Goal: Task Accomplishment & Management: Manage account settings

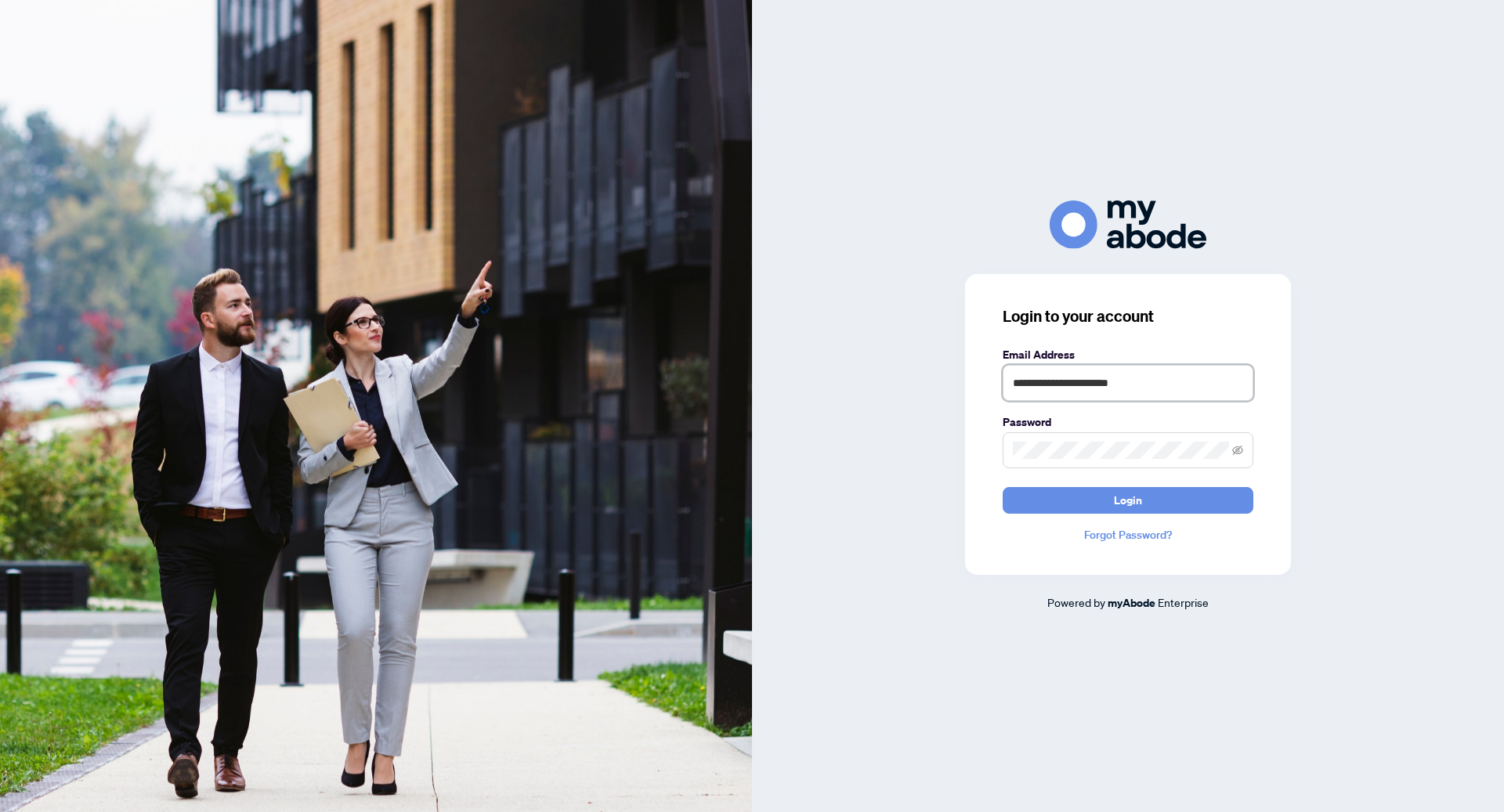
click at [1039, 383] on input "**********" at bounding box center [1128, 382] width 251 height 36
drag, startPoint x: 1075, startPoint y: 383, endPoint x: 820, endPoint y: 361, distance: 255.9
click at [820, 361] on div "**********" at bounding box center [1127, 406] width 752 height 410
type input "**********"
click at [1003, 488] on button "Login" at bounding box center [1128, 501] width 251 height 27
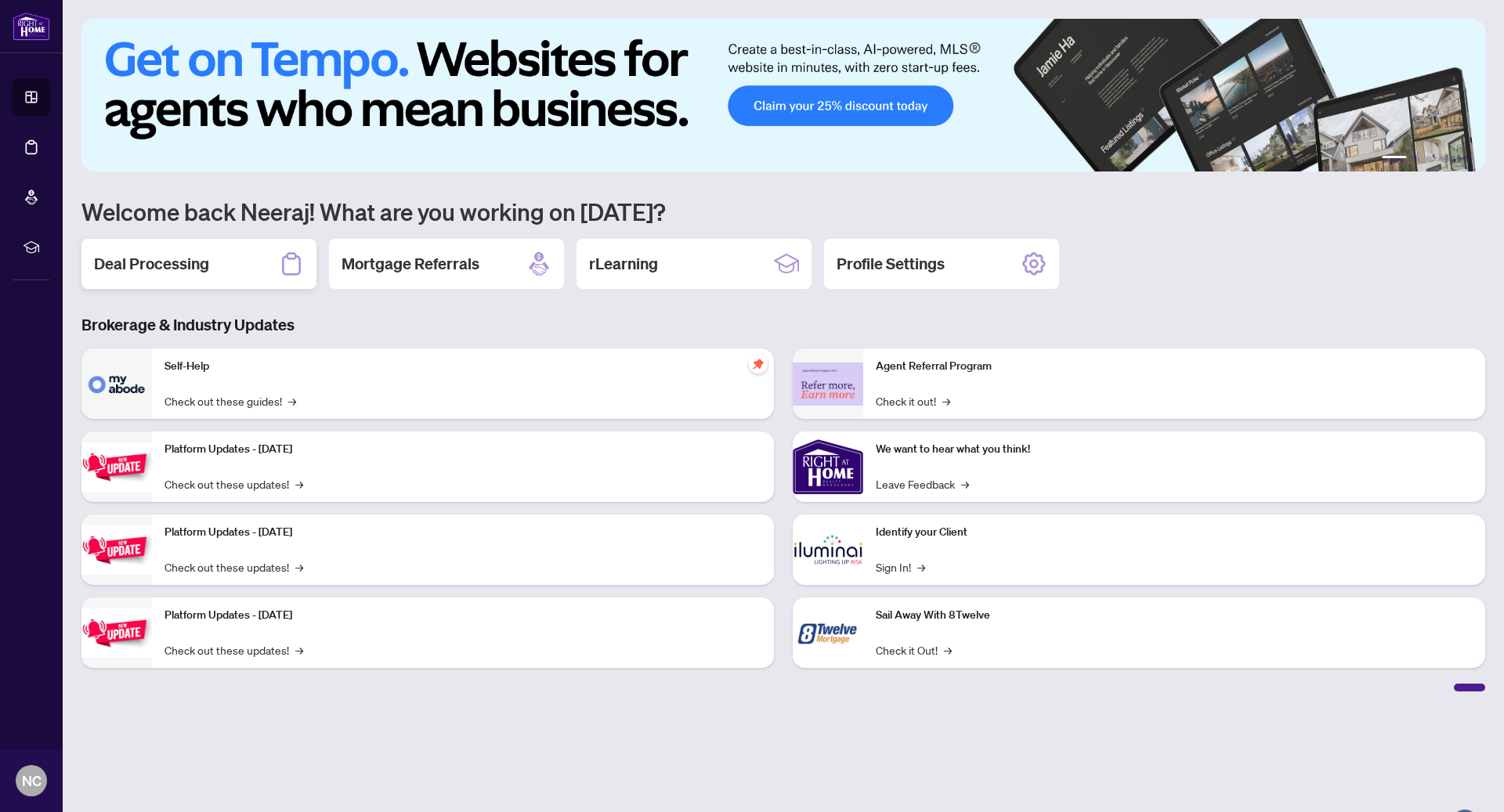
click at [250, 264] on div "Deal Processing" at bounding box center [199, 264] width 235 height 50
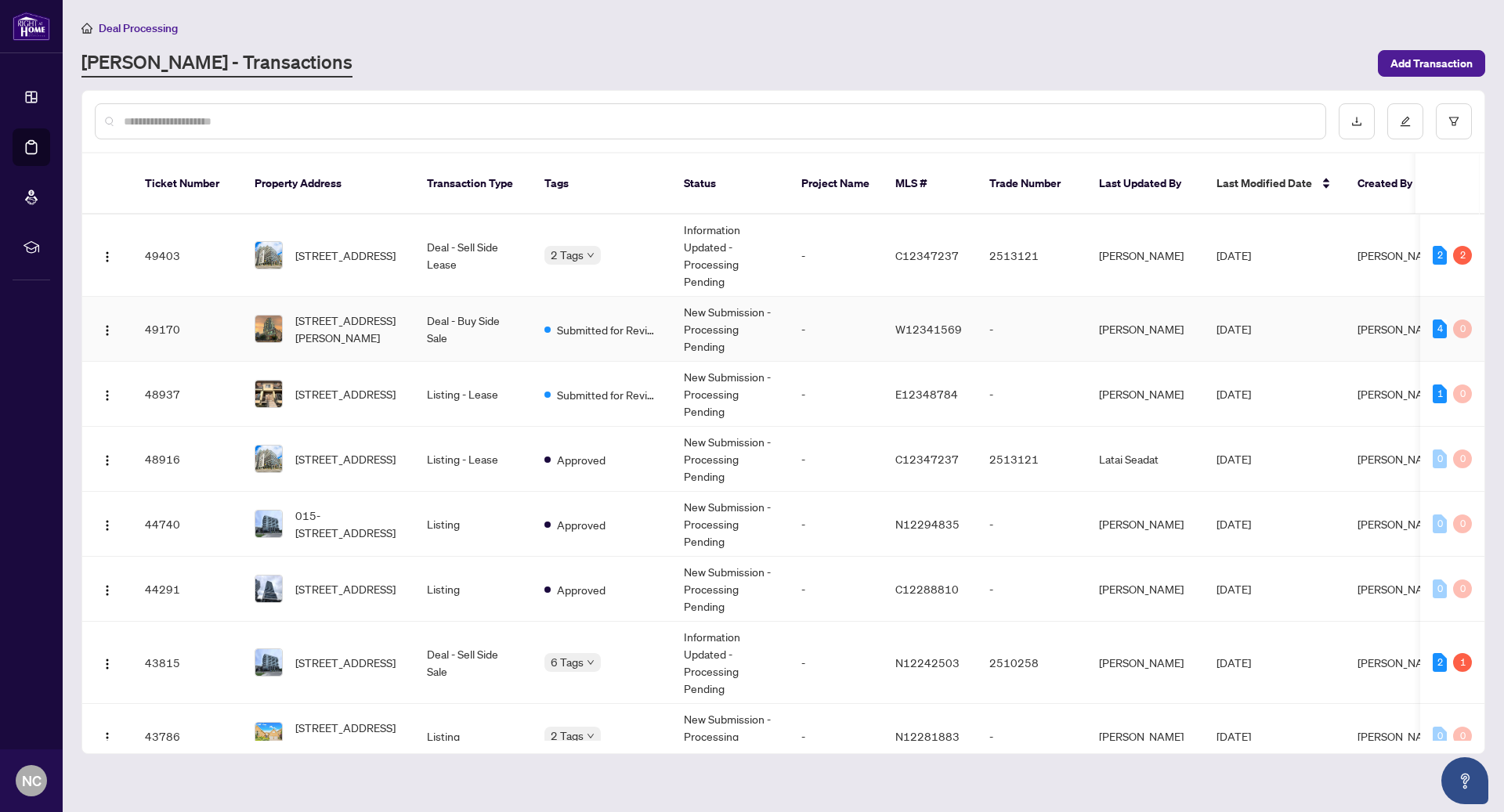
click at [456, 314] on td "Deal - Buy Side Sale" at bounding box center [473, 329] width 118 height 65
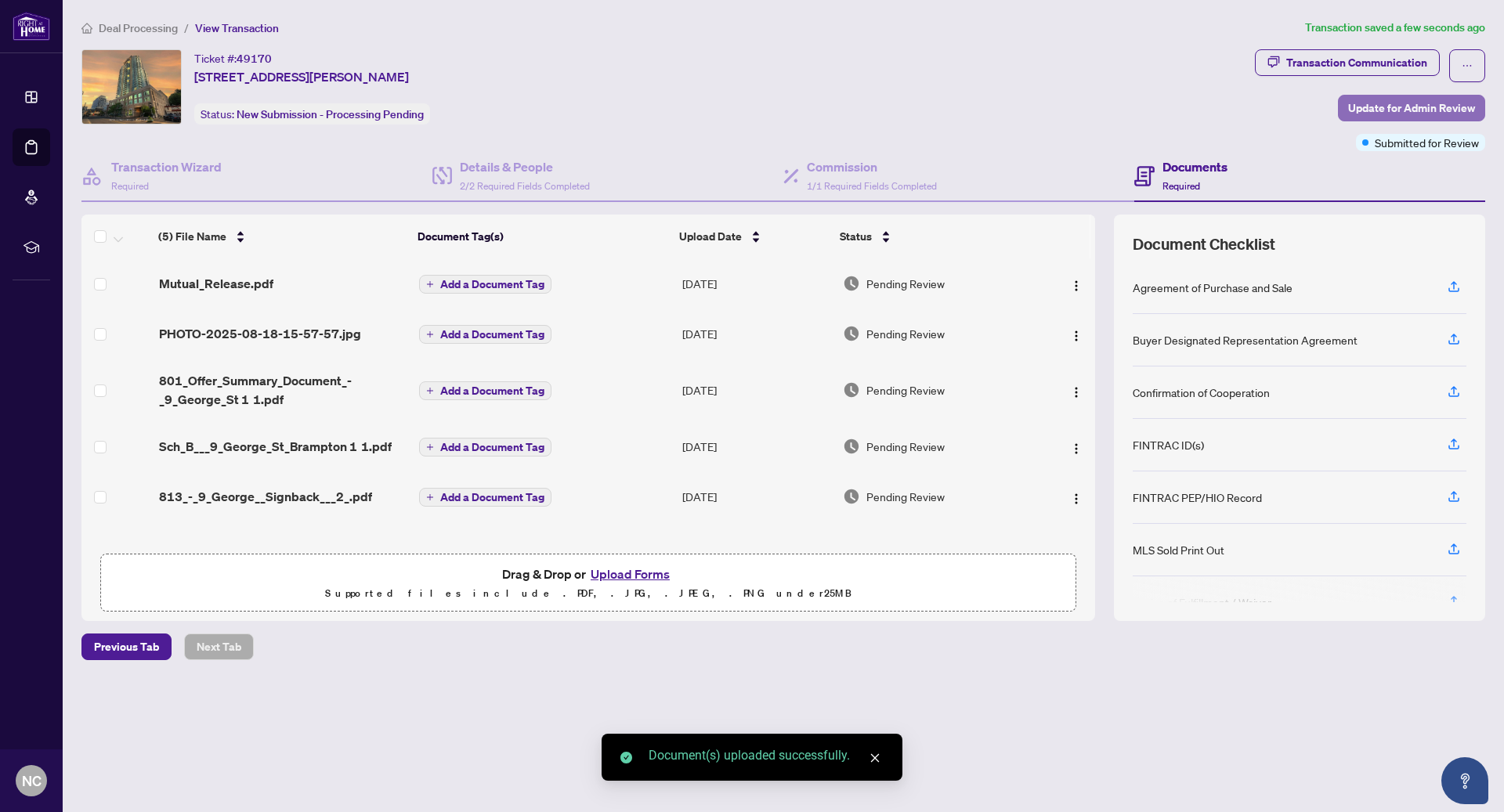
click at [1414, 107] on span "Update for Admin Review" at bounding box center [1411, 108] width 127 height 25
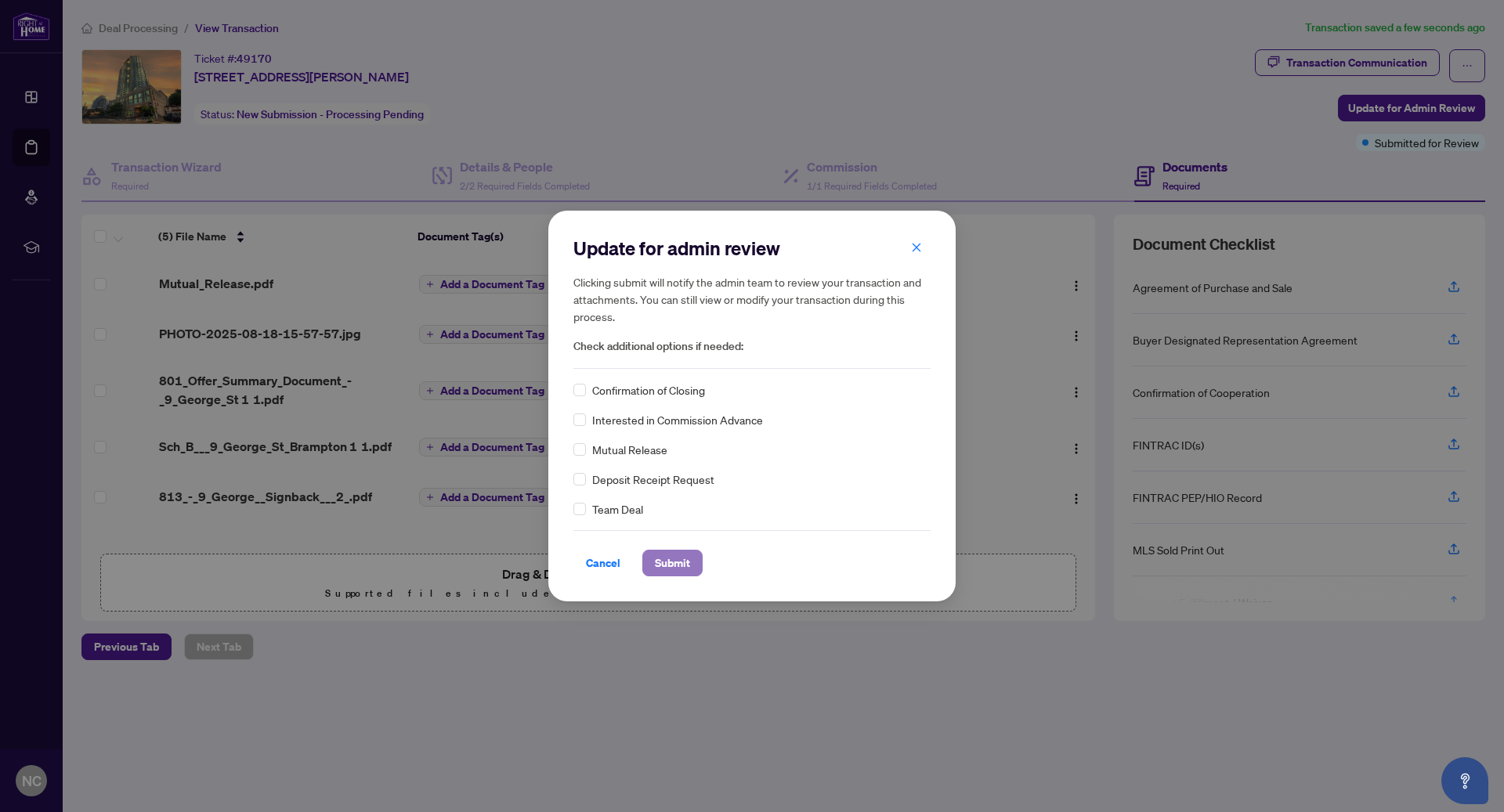
click at [668, 558] on span "Submit" at bounding box center [673, 563] width 35 height 25
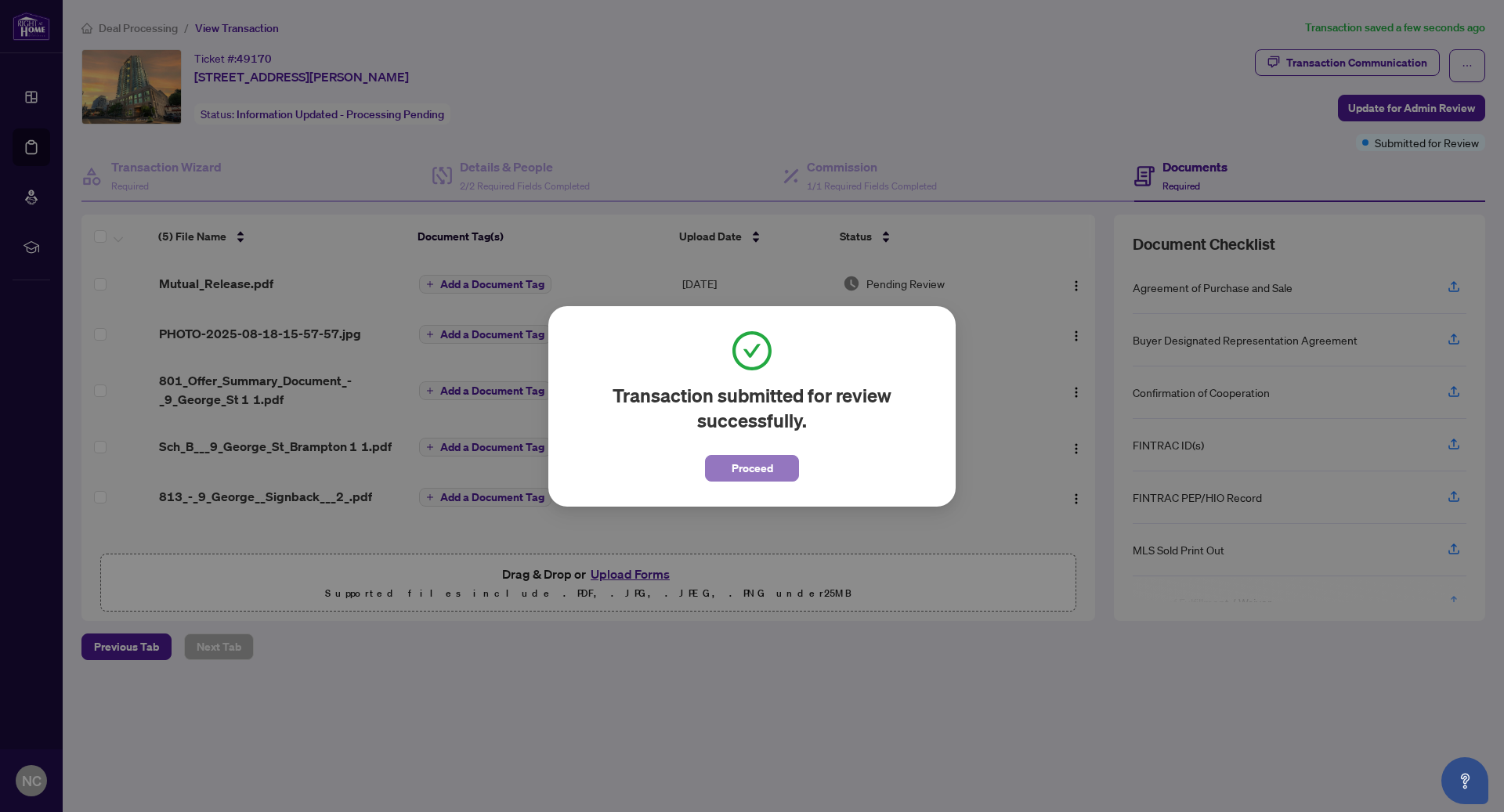
click at [757, 472] on span "Proceed" at bounding box center [752, 468] width 41 height 25
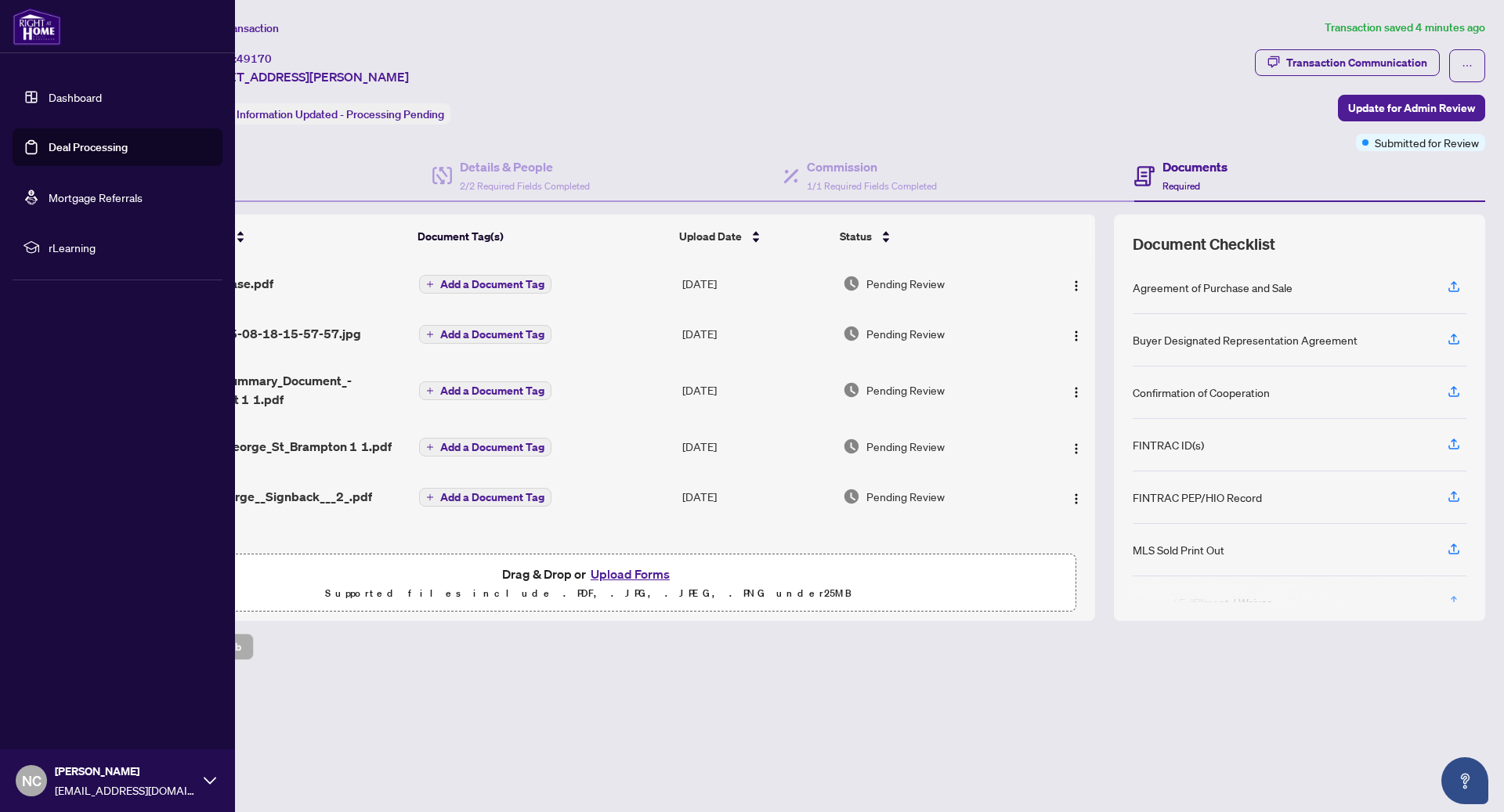
click at [49, 103] on link "Dashboard" at bounding box center [75, 97] width 53 height 14
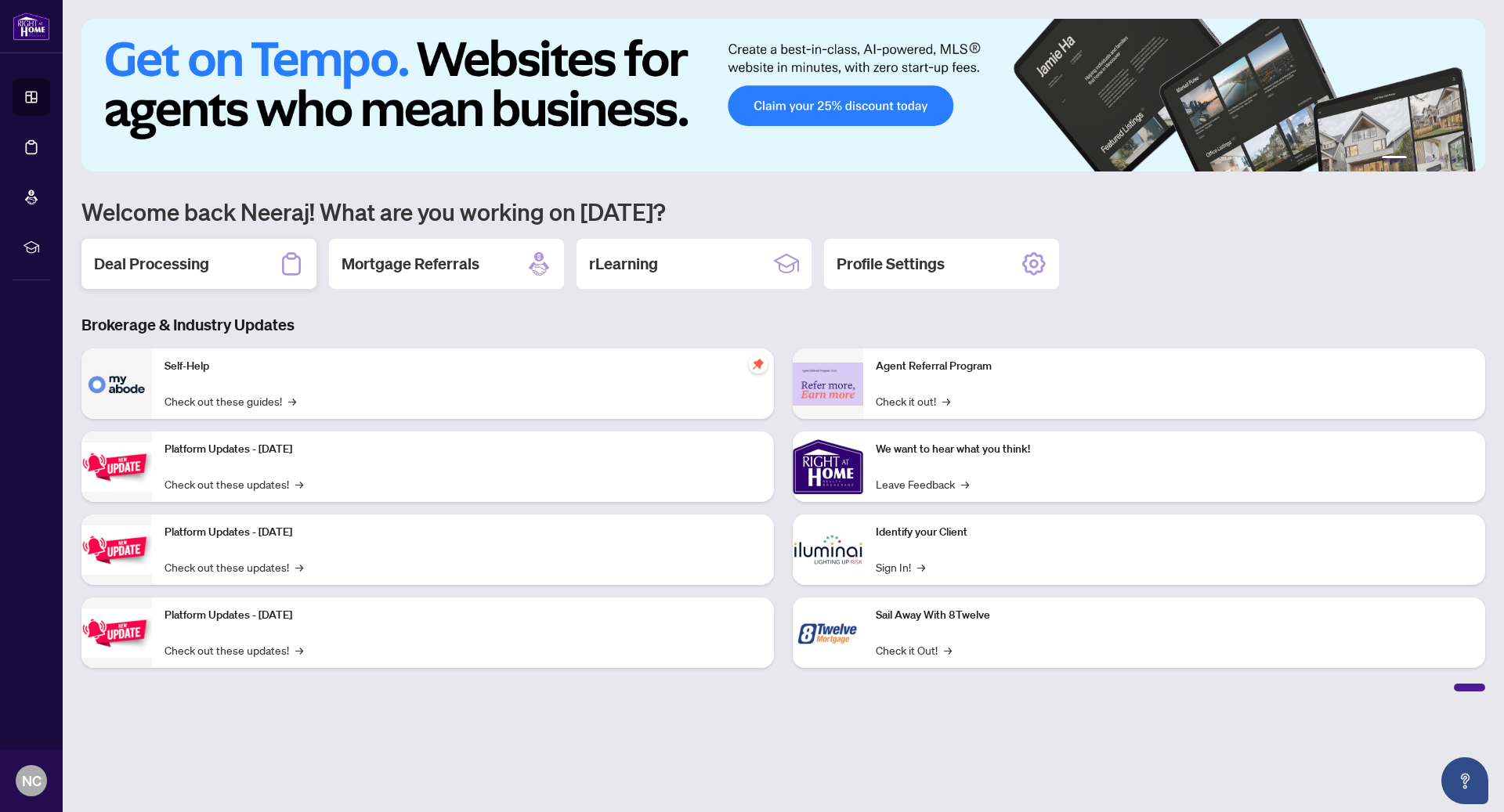
click at [197, 258] on h2 "Deal Processing" at bounding box center [151, 264] width 115 height 22
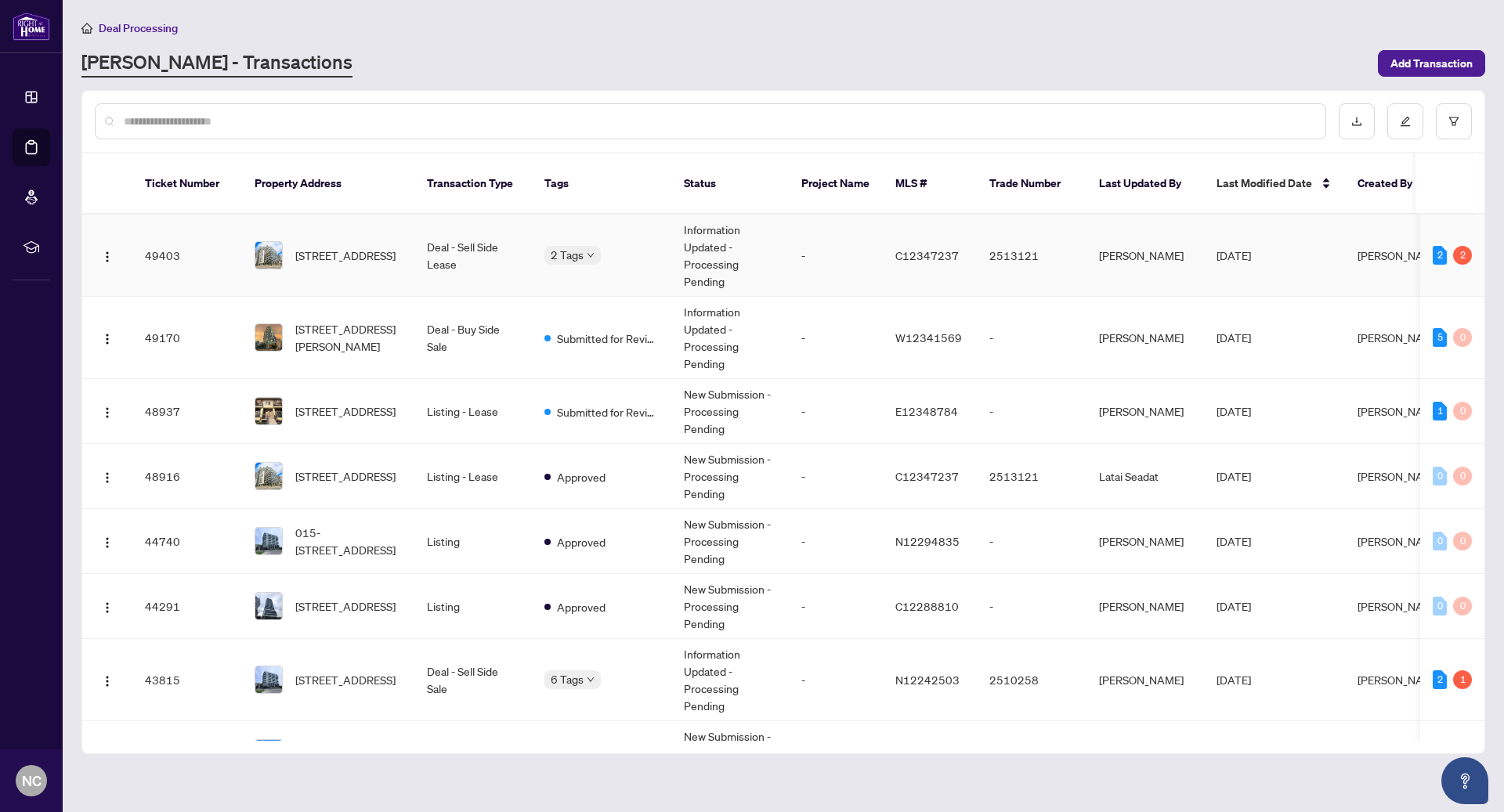
click at [745, 236] on td "Information Updated - Processing Pending" at bounding box center [730, 256] width 118 height 82
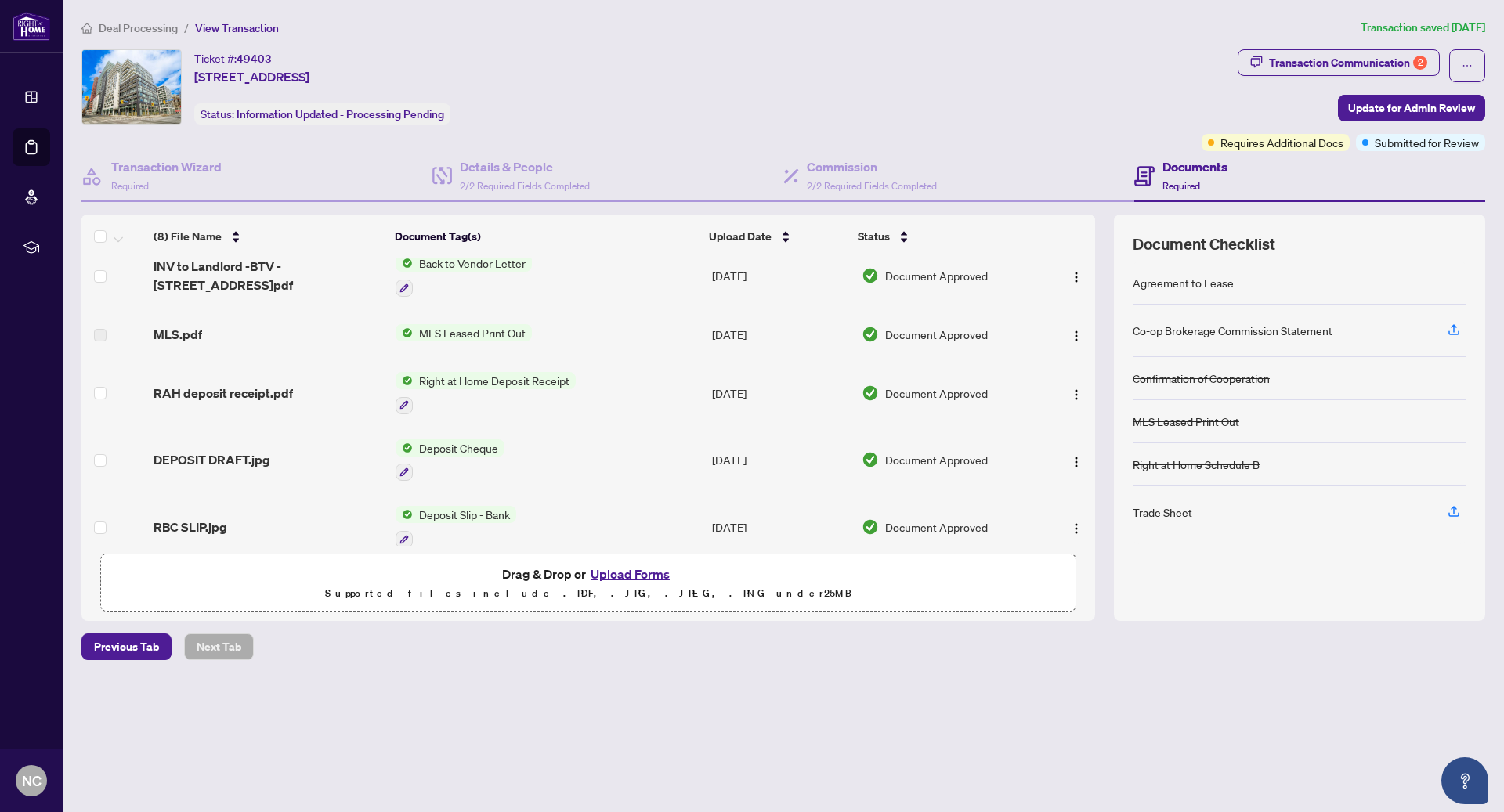
scroll to position [225, 0]
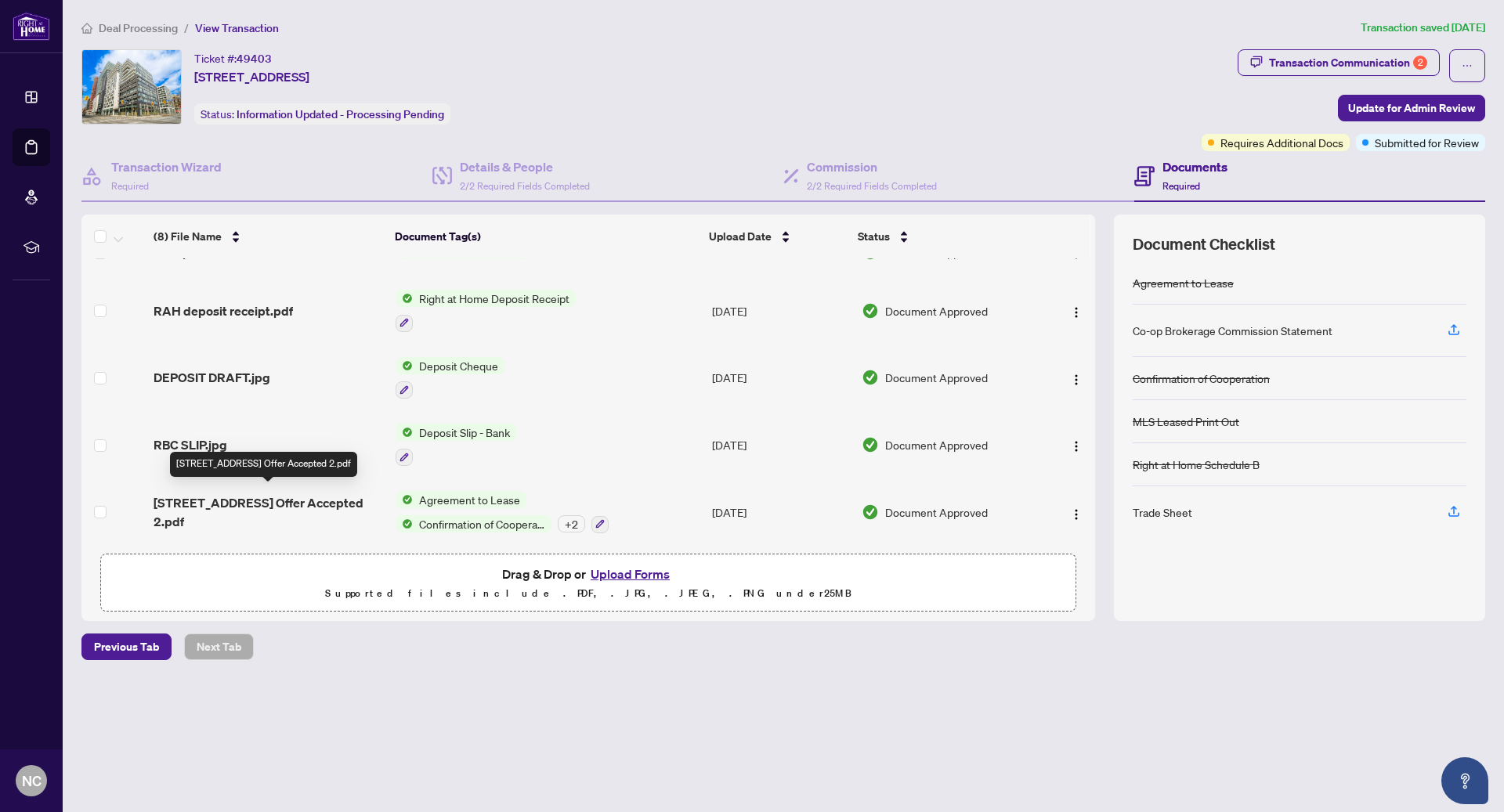
click at [237, 507] on span "[STREET_ADDRESS] Offer Accepted 2.pdf" at bounding box center [268, 512] width 230 height 38
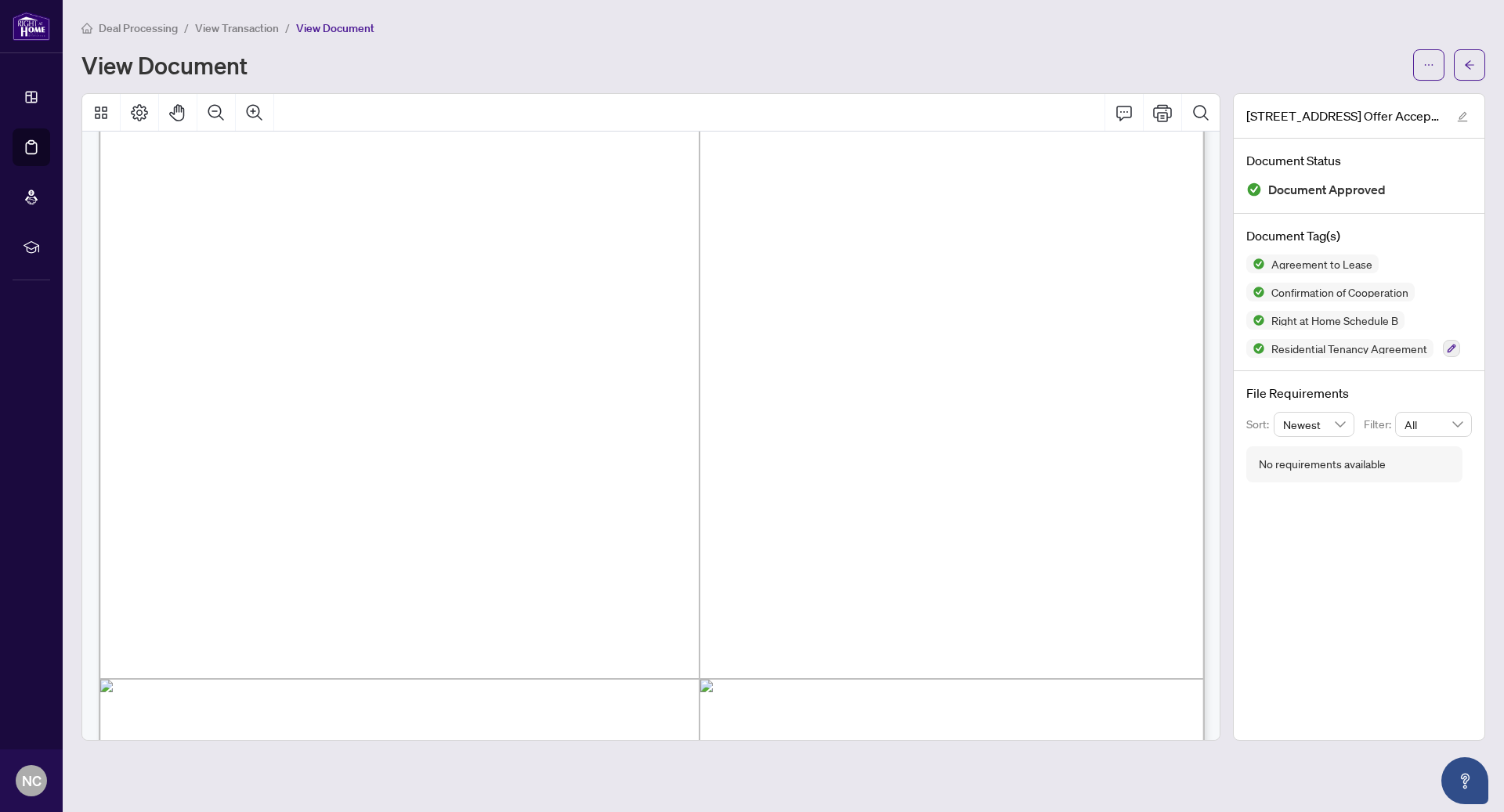
scroll to position [74, 0]
click at [1456, 75] on button "button" at bounding box center [1469, 65] width 31 height 31
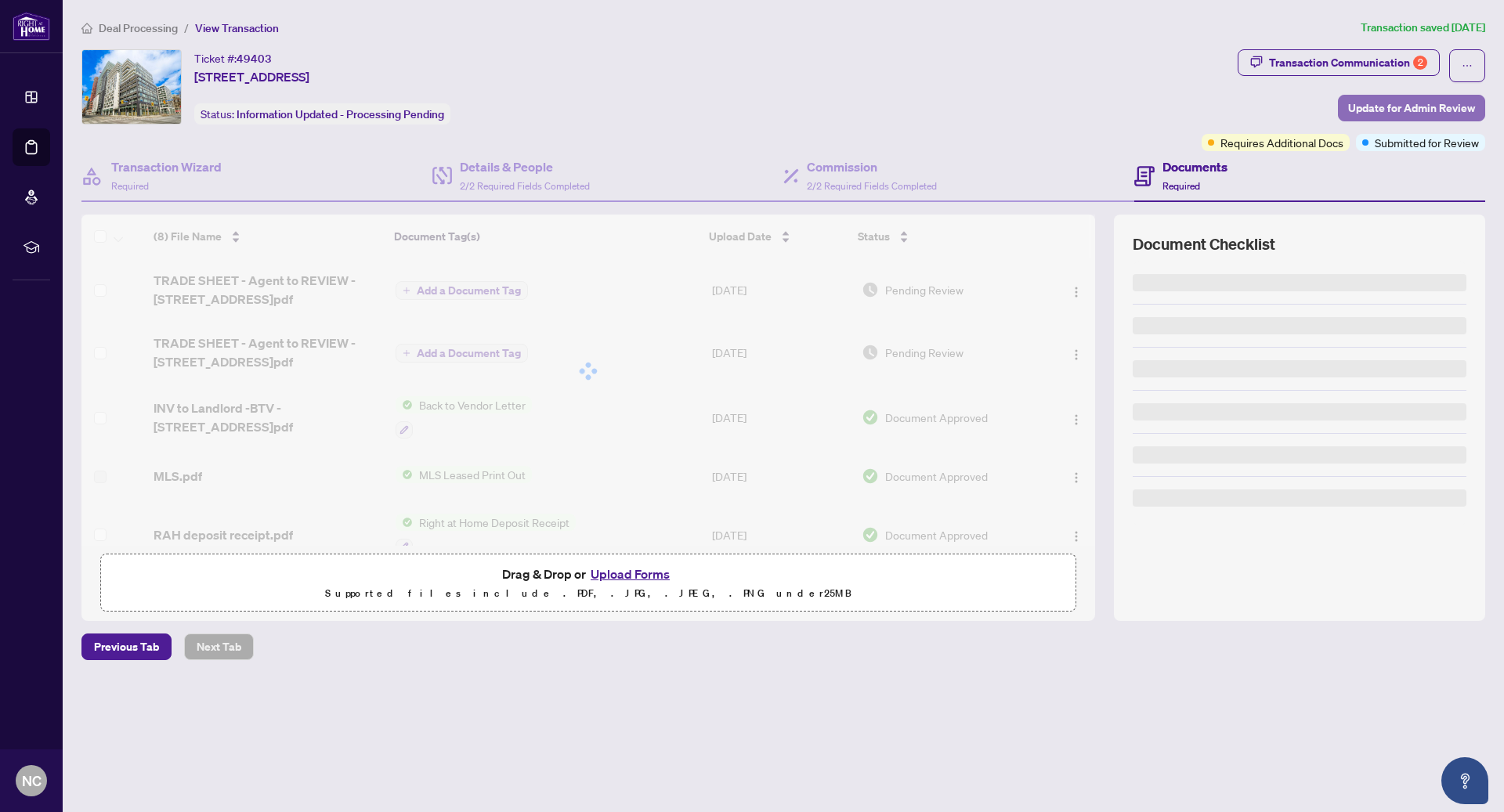
click at [1379, 102] on span "Update for Admin Review" at bounding box center [1411, 108] width 127 height 25
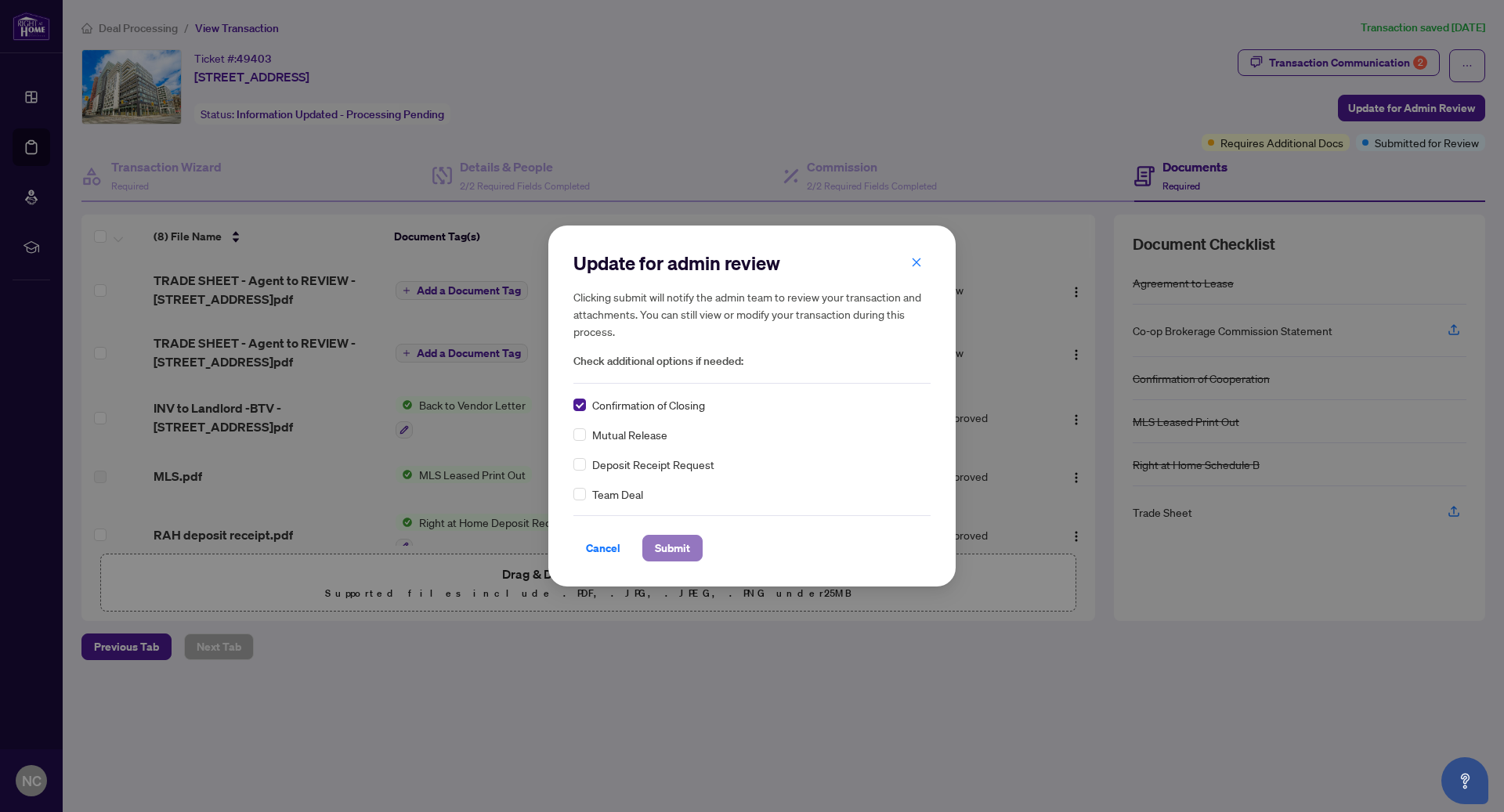
click at [680, 543] on span "Submit" at bounding box center [673, 548] width 35 height 25
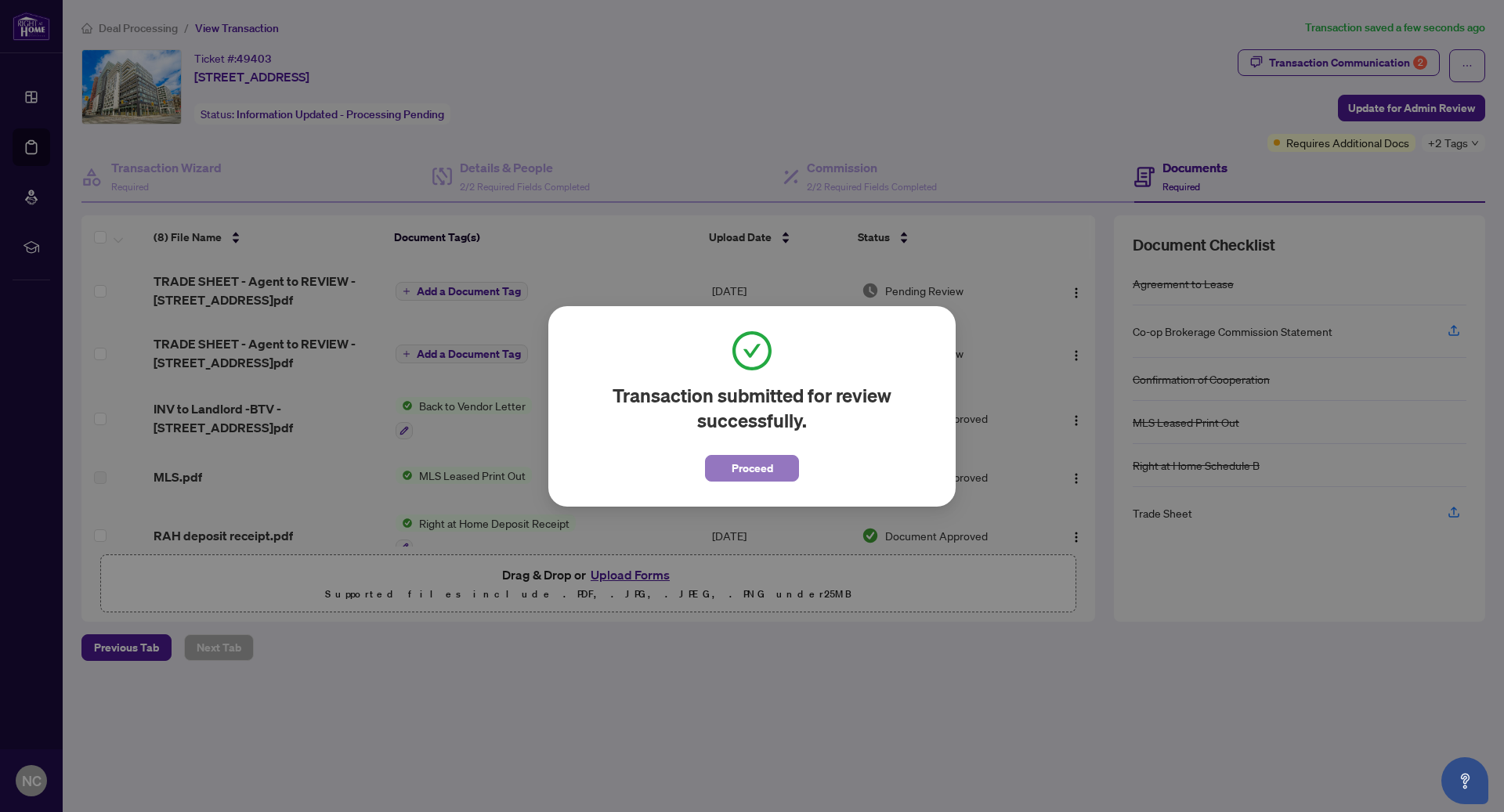
click at [745, 477] on span "Proceed" at bounding box center [752, 468] width 41 height 25
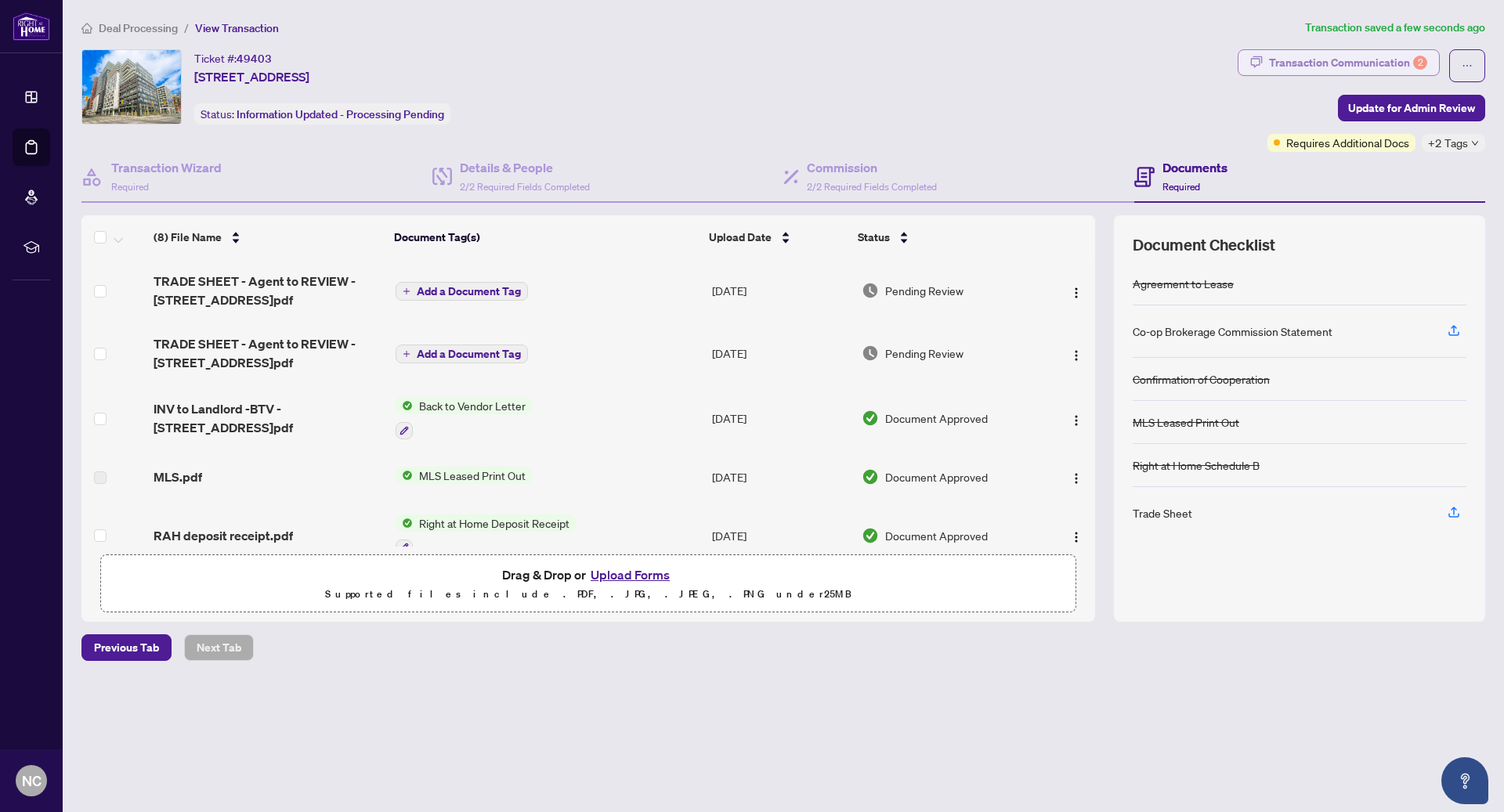
click at [1335, 61] on div "Transaction Communication 2" at bounding box center [1348, 63] width 158 height 25
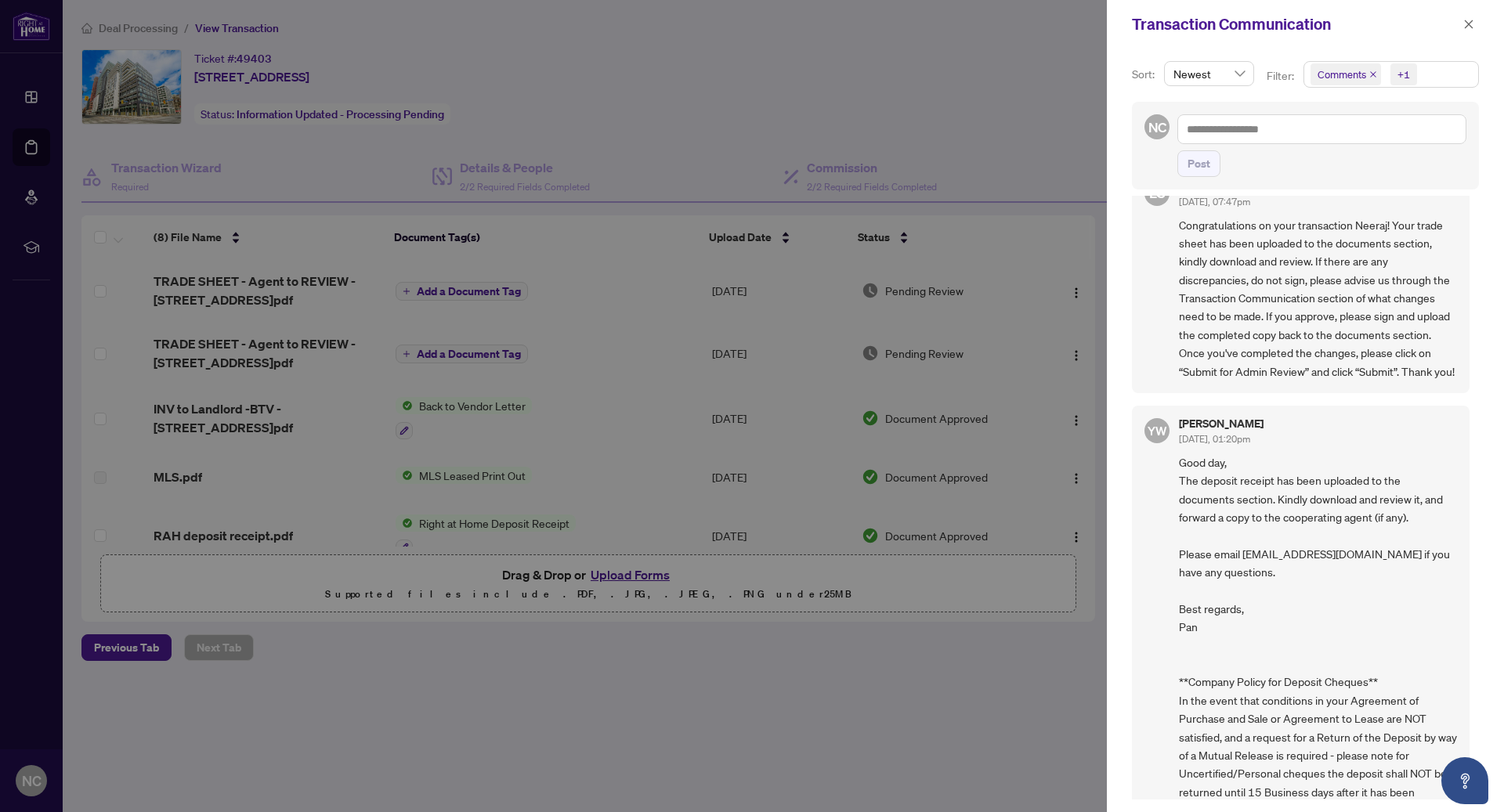
scroll to position [469, 0]
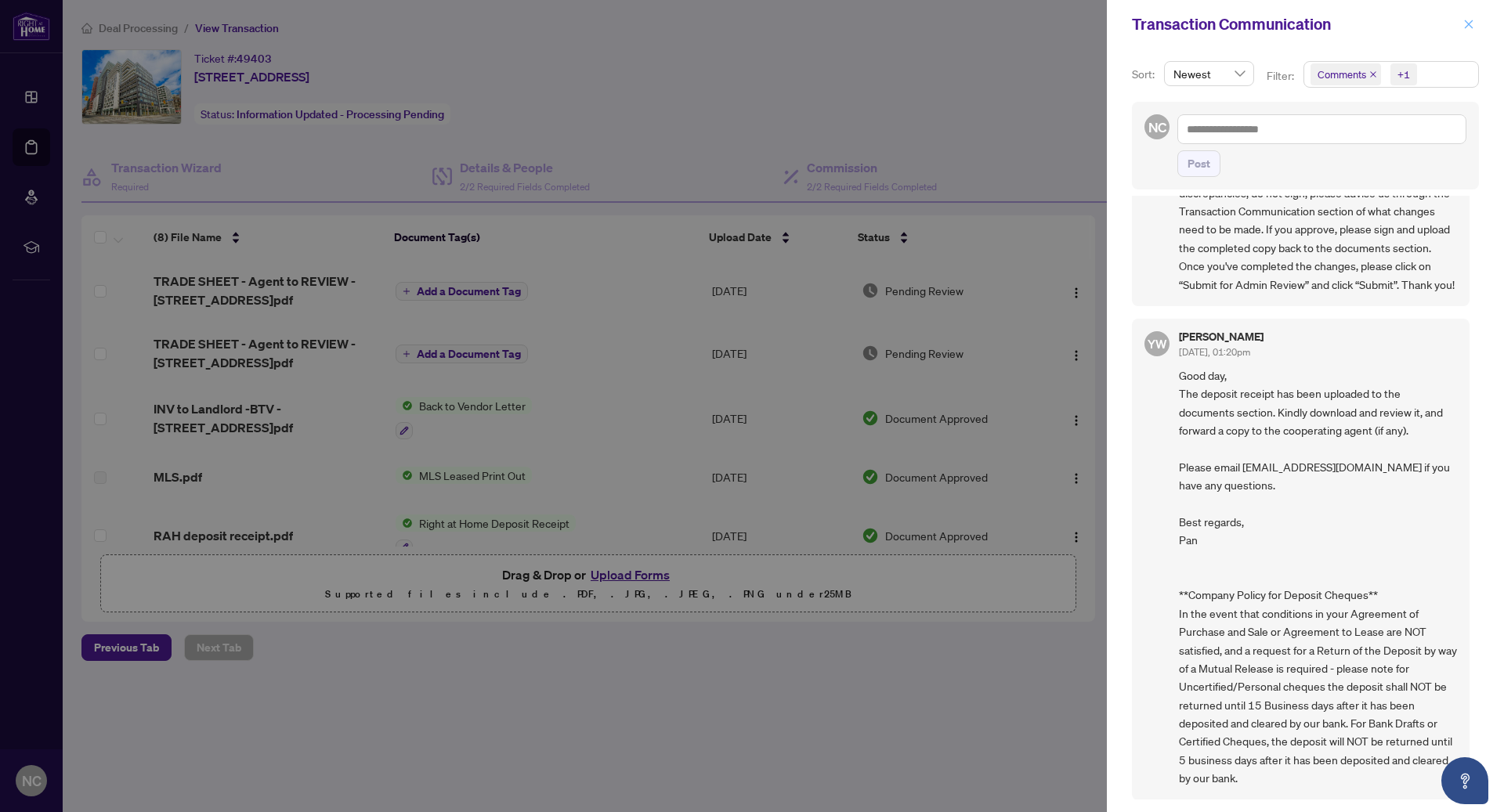
click at [1474, 29] on icon "close" at bounding box center [1468, 24] width 11 height 11
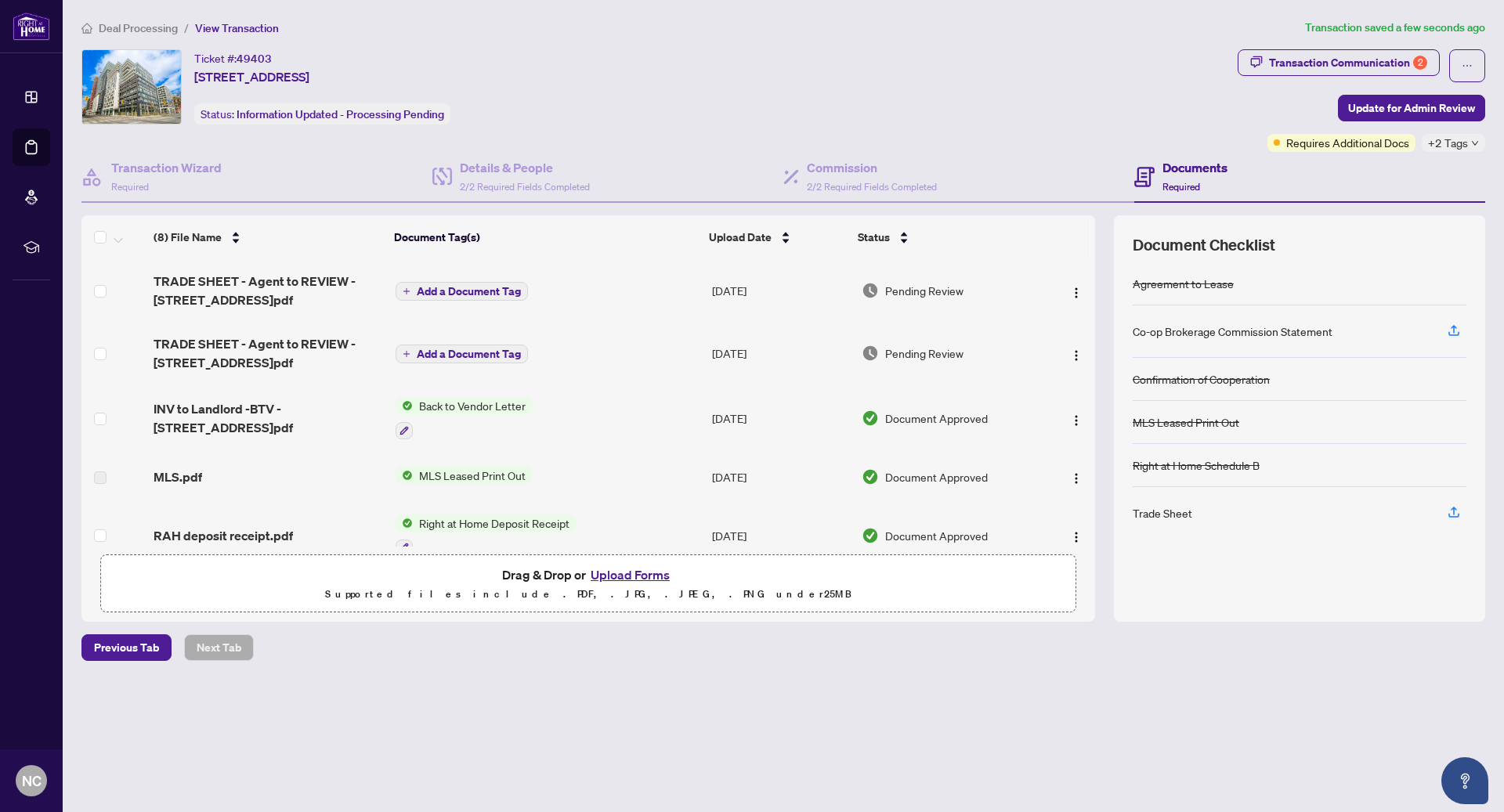
click at [256, 301] on span "TRADE SHEET - Agent to REVIEW - [STREET_ADDRESS]pdf" at bounding box center [268, 290] width 230 height 38
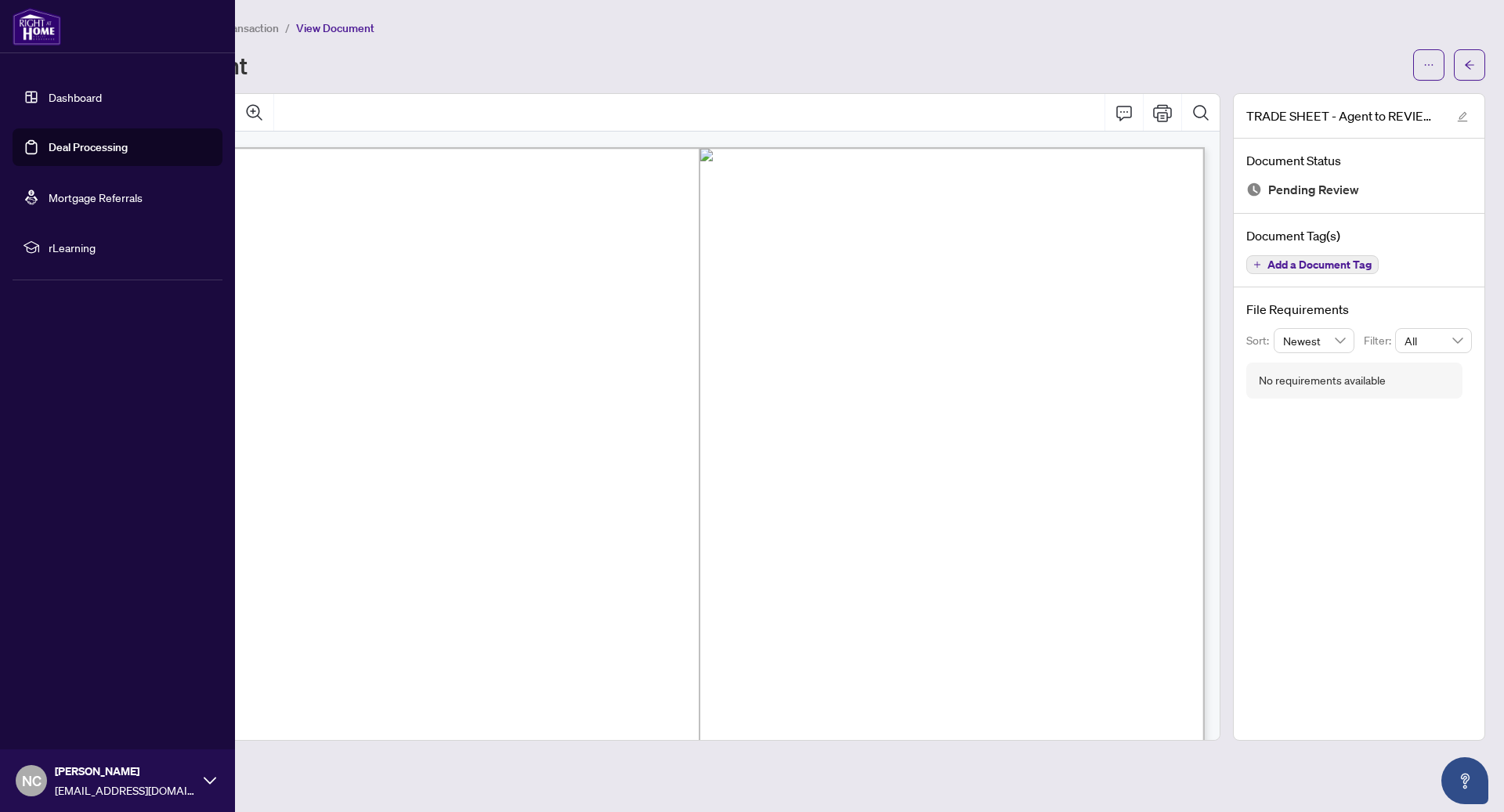
click at [49, 90] on link "Dashboard" at bounding box center [75, 97] width 53 height 14
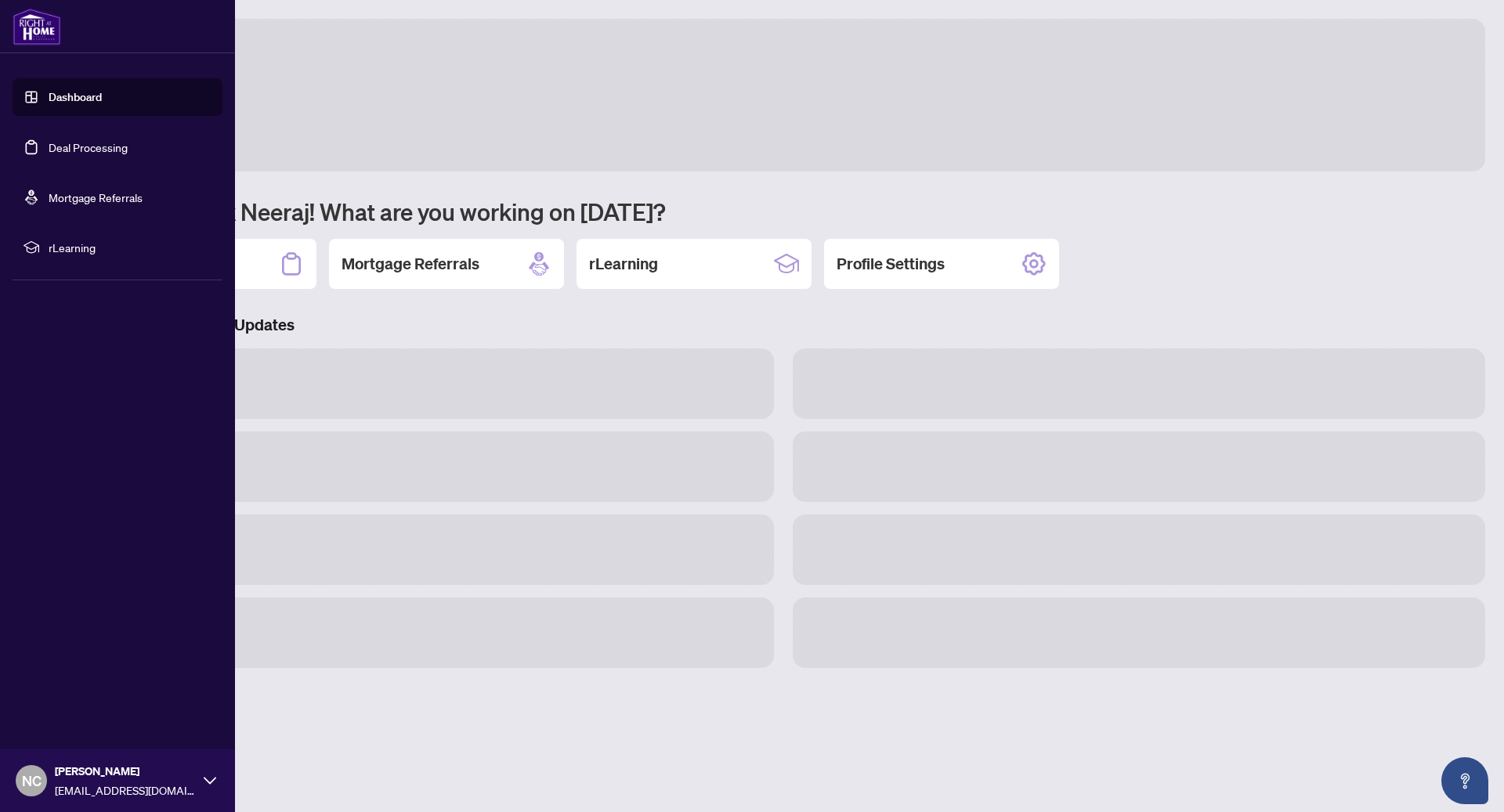
click at [44, 37] on img at bounding box center [37, 26] width 49 height 38
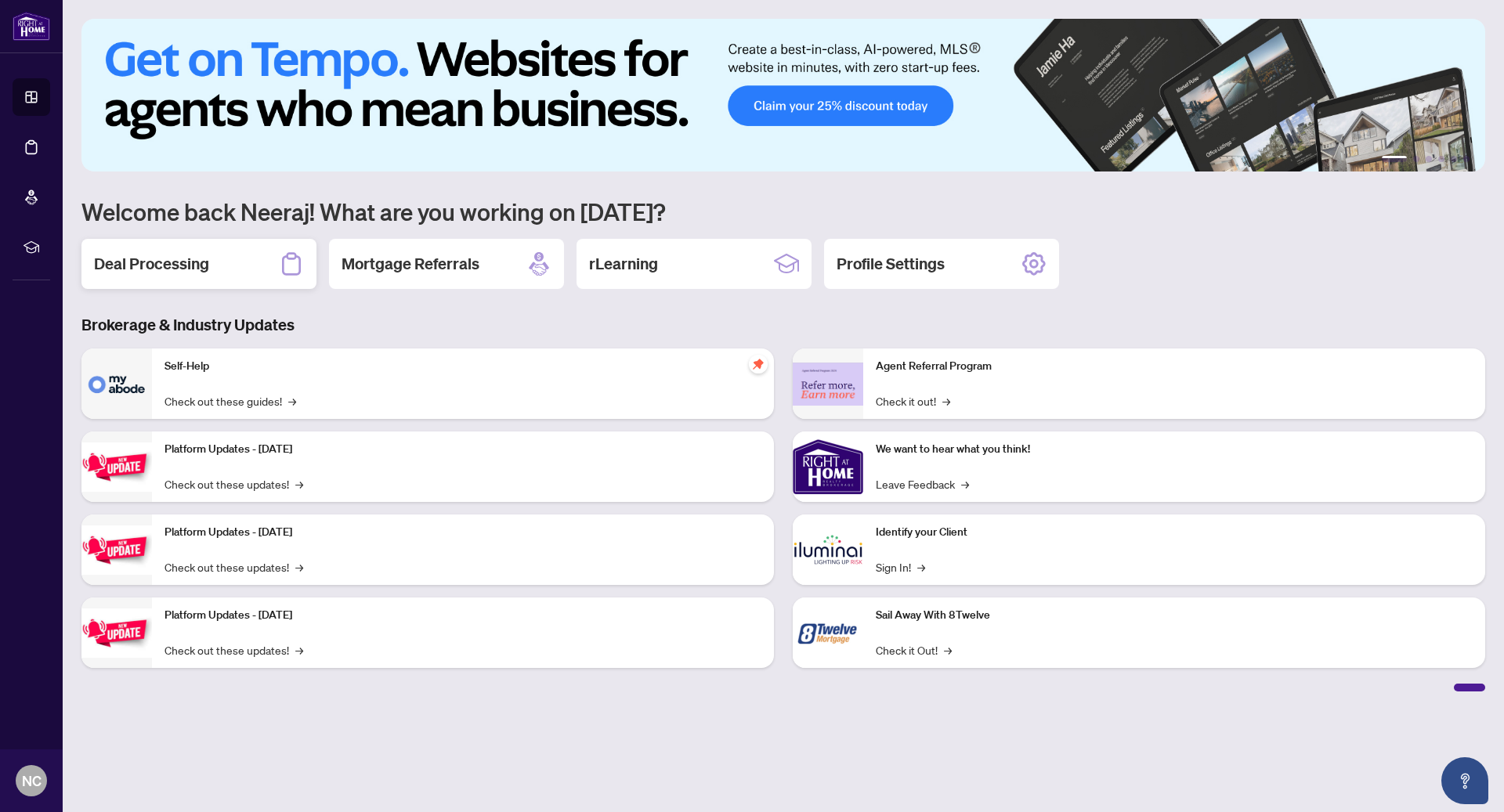
click at [258, 259] on div "Deal Processing" at bounding box center [199, 264] width 235 height 50
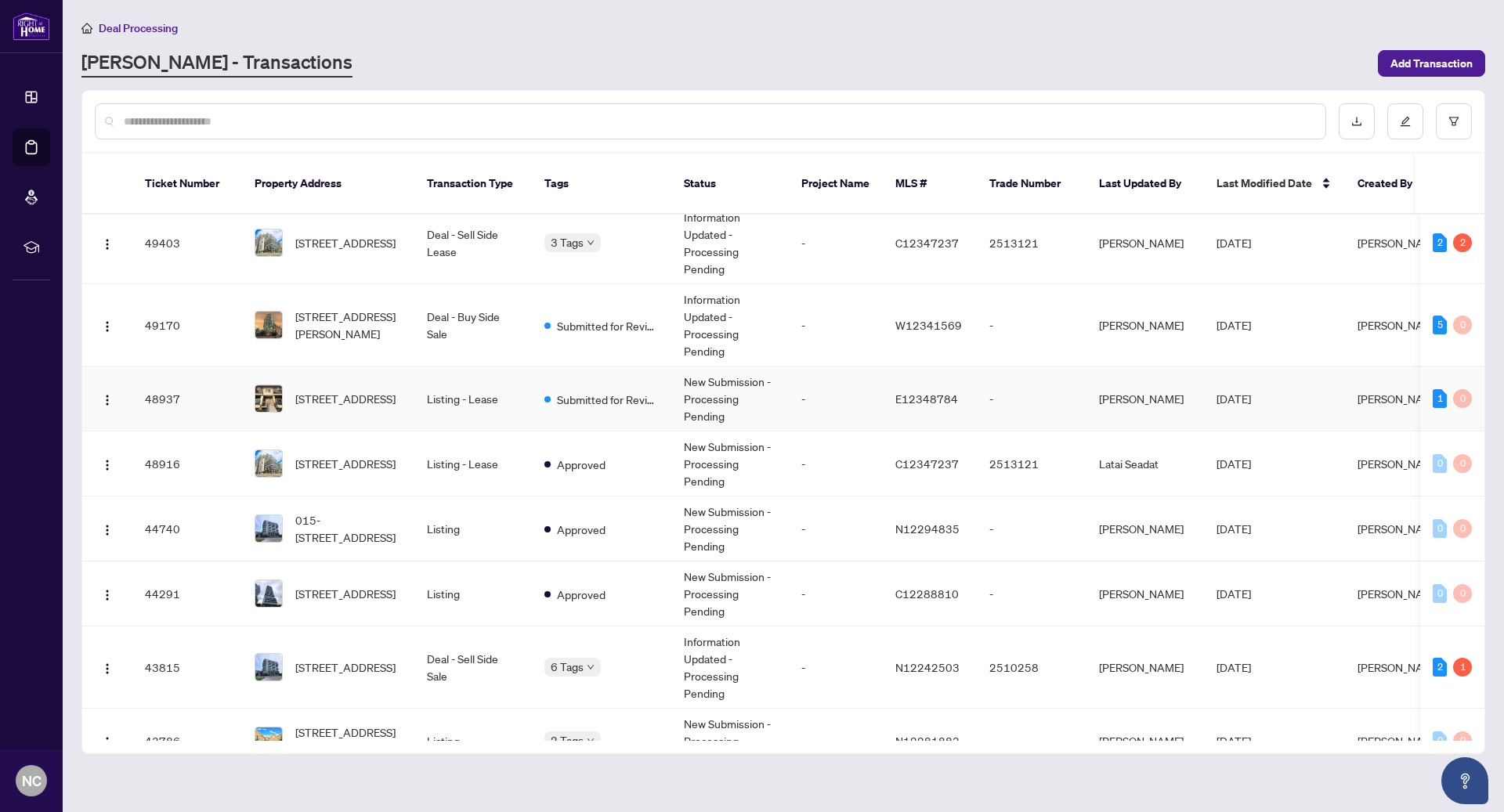
scroll to position [14, 0]
click at [562, 315] on span "Submitted for Review" at bounding box center [607, 324] width 102 height 17
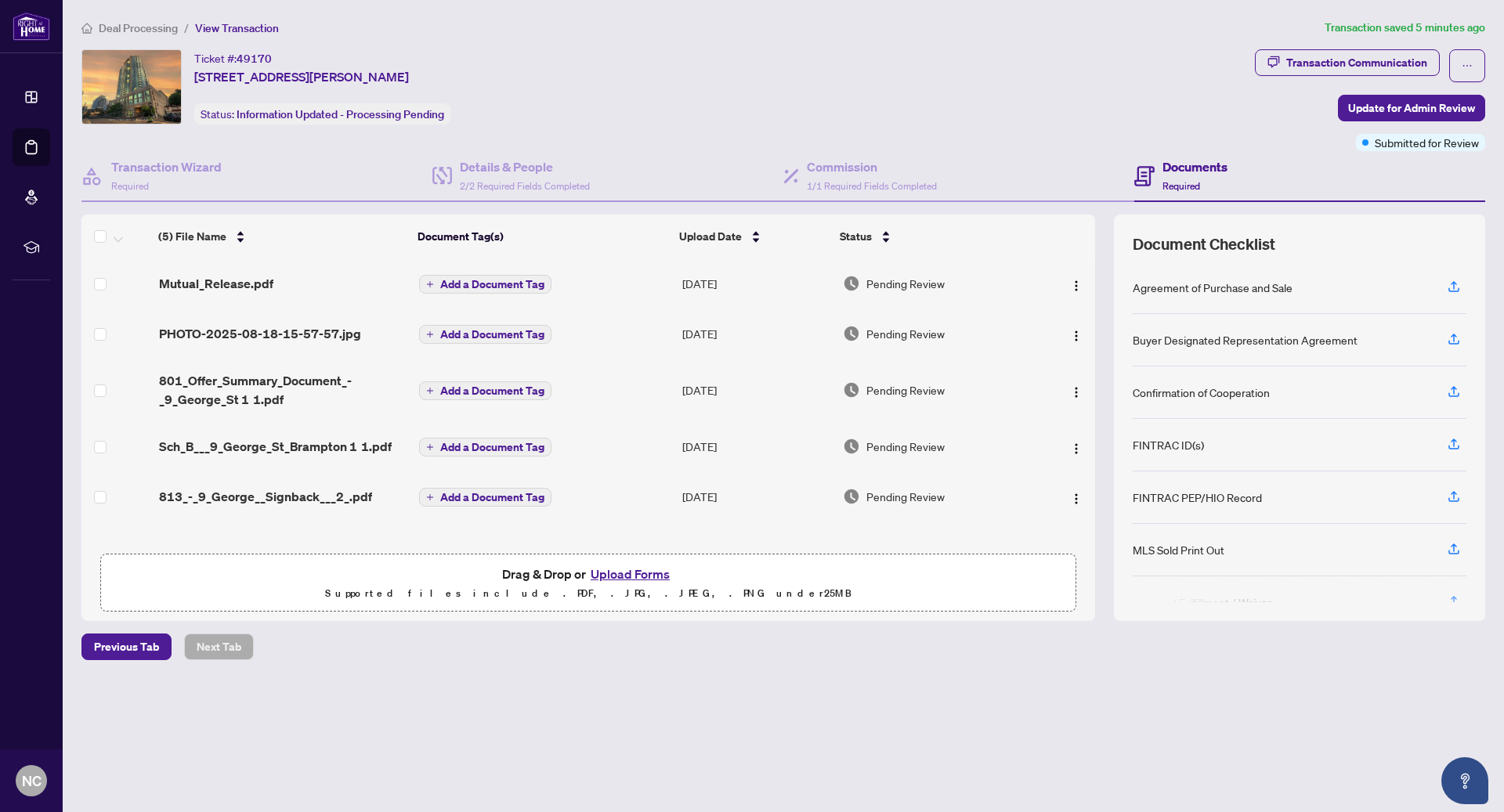
scroll to position [1, 0]
click at [622, 285] on td "Add a Document Tag" at bounding box center [544, 283] width 263 height 50
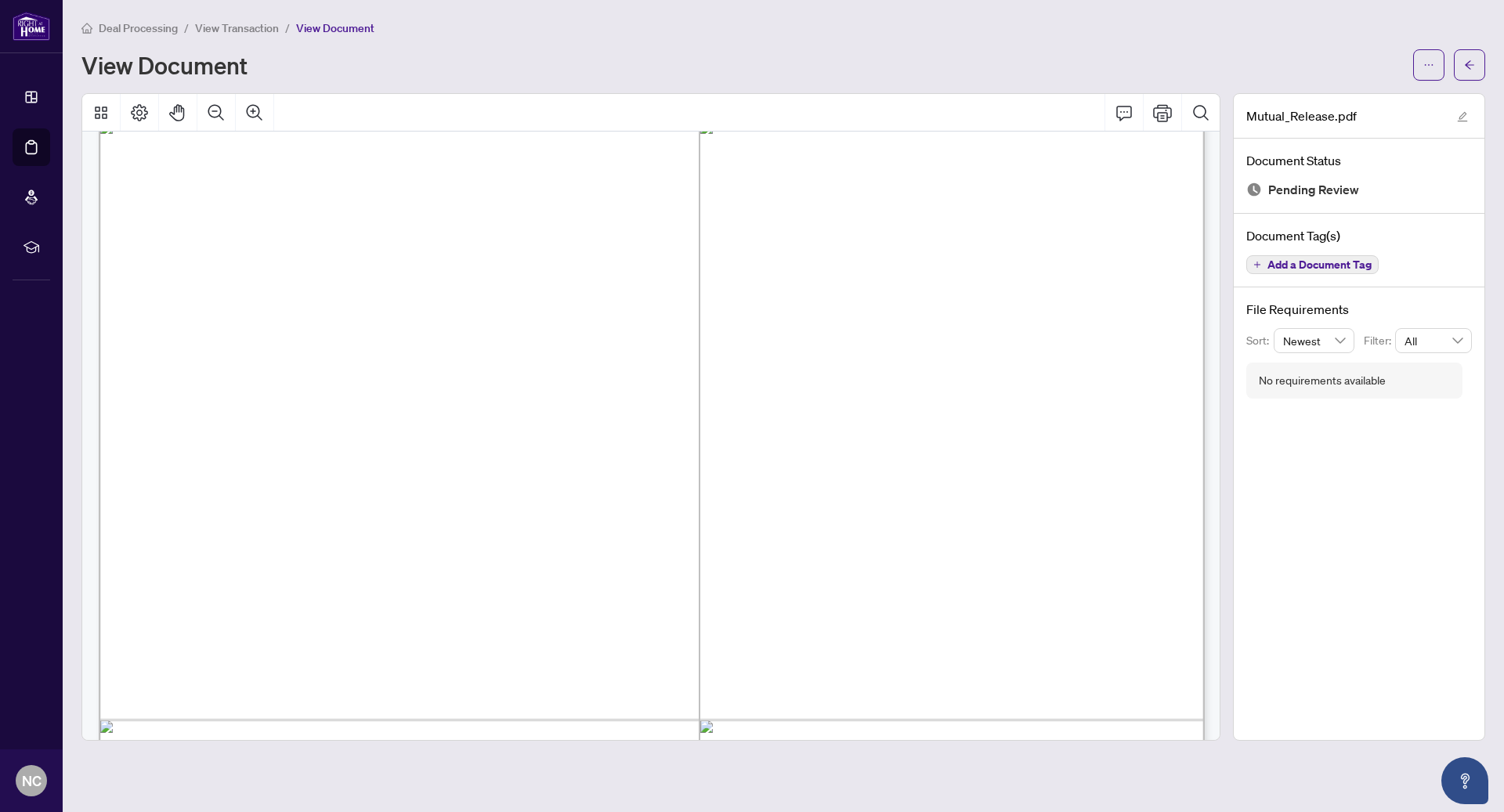
scroll to position [854, 0]
